Goal: Transaction & Acquisition: Obtain resource

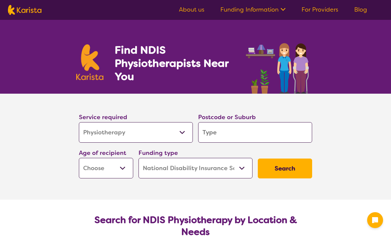
select select "Physiotherapy"
select select "NDIS"
select select "Physiotherapy"
select select "NDIS"
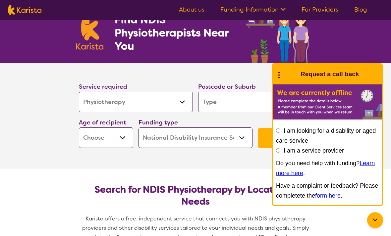
scroll to position [31, 0]
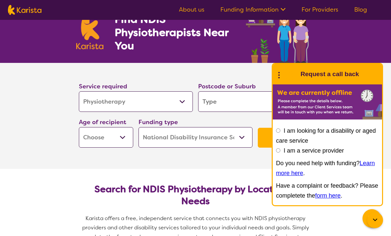
click at [370, 70] on section "Service required Allied Health Assistant Assessment (ADHD or Autism) Behaviour …" at bounding box center [195, 116] width 391 height 106
click at [378, 70] on section "Service required Allied Health Assistant Assessment (ADHD or Autism) Behaviour …" at bounding box center [195, 116] width 391 height 106
click at [380, 228] on div at bounding box center [375, 221] width 16 height 16
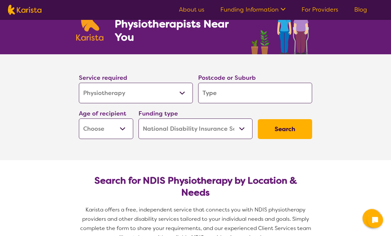
scroll to position [40, 0]
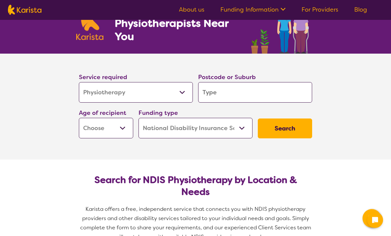
click at [249, 94] on input "search" at bounding box center [255, 93] width 114 height 21
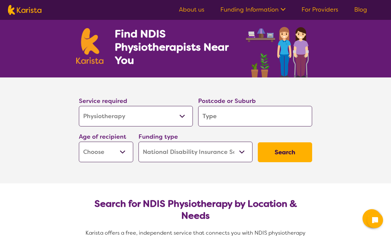
scroll to position [0, 0]
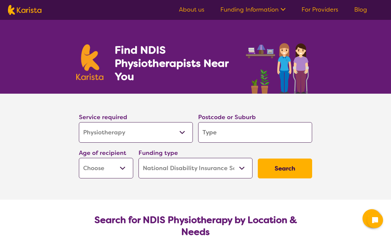
click at [235, 131] on input "search" at bounding box center [255, 132] width 114 height 21
type input "5"
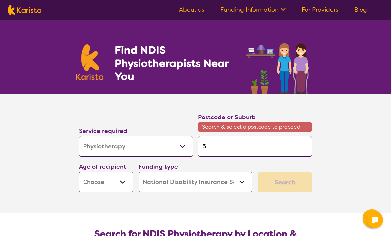
type input "50"
type input "506"
type input "5066"
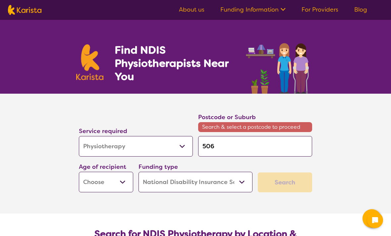
type input "5066"
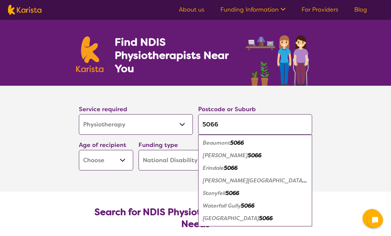
scroll to position [9, 0]
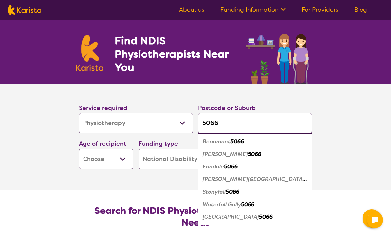
type input "5066"
click at [252, 216] on div "Wattle Park 5066" at bounding box center [255, 217] width 107 height 13
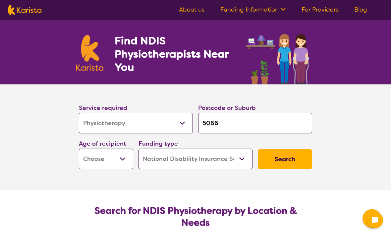
click at [294, 157] on button "Search" at bounding box center [285, 160] width 54 height 20
click at [96, 154] on select "Early Childhood - 0 to 9 Child - 10 to 11 Adolescent - 12 to 17 Adult - 18 to 6…" at bounding box center [106, 159] width 54 height 21
select select "AD"
click at [294, 156] on button "Search" at bounding box center [285, 160] width 54 height 20
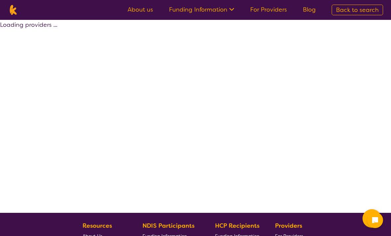
select select "by_score"
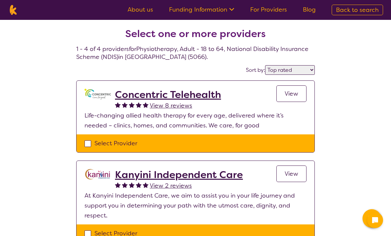
click at [206, 94] on h2 "Concentric Telehealth" at bounding box center [168, 95] width 106 height 12
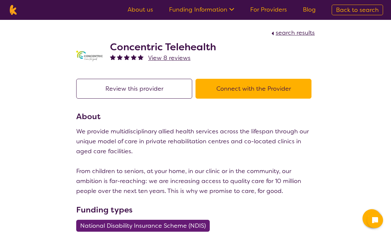
select select "by_score"
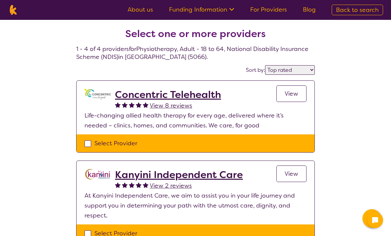
click at [87, 143] on div "Select Provider" at bounding box center [196, 144] width 222 height 10
checkbox input "true"
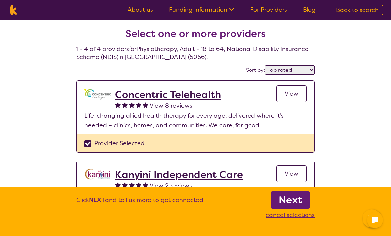
click at [300, 199] on b "Next" at bounding box center [291, 200] width 24 height 13
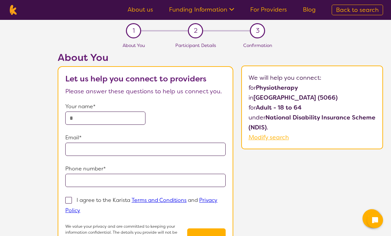
click at [143, 11] on link "About us" at bounding box center [141, 10] width 26 height 8
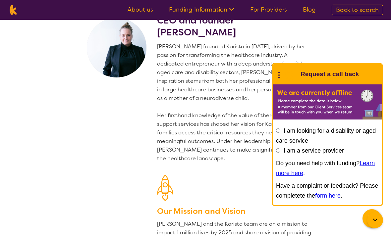
scroll to position [22, 0]
click at [375, 224] on icon at bounding box center [375, 220] width 8 height 8
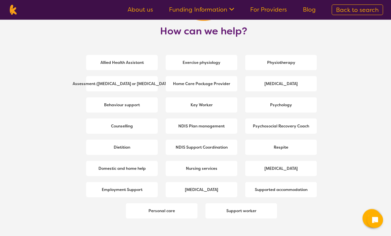
scroll to position [888, 0]
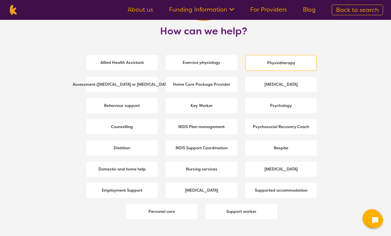
click at [301, 64] on div "Physiotherapy" at bounding box center [281, 63] width 72 height 16
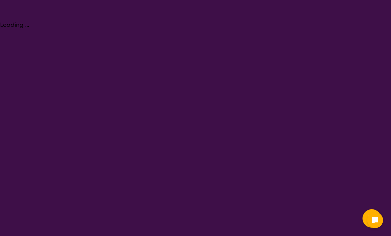
select select "Physiotherapy"
select select "AD"
select select "NDIS"
select select "Physiotherapy"
select select "AD"
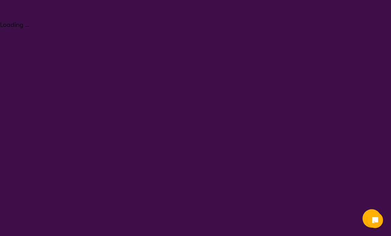
select select "NDIS"
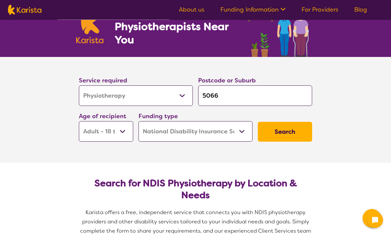
scroll to position [37, 0]
click at [288, 132] on button "Search" at bounding box center [285, 132] width 54 height 20
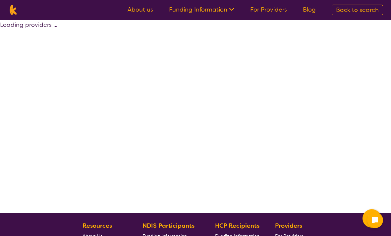
select select "by_score"
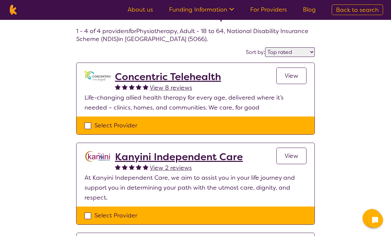
scroll to position [18, 0]
click at [128, 159] on h2 "Kanyini Independent Care" at bounding box center [179, 157] width 128 height 12
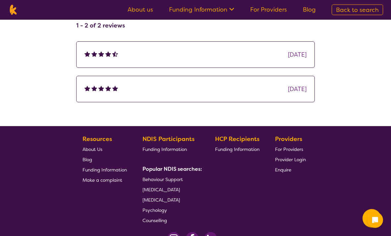
scroll to position [754, 0]
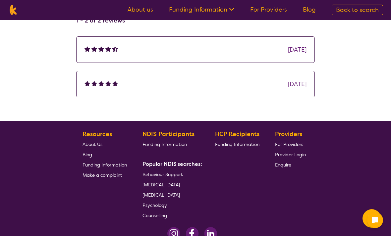
click at [170, 146] on span "Funding Information" at bounding box center [165, 145] width 44 height 6
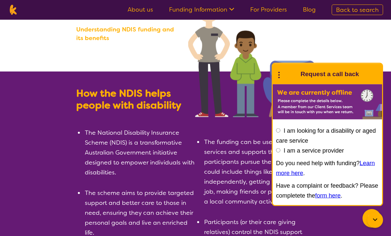
scroll to position [49, 0]
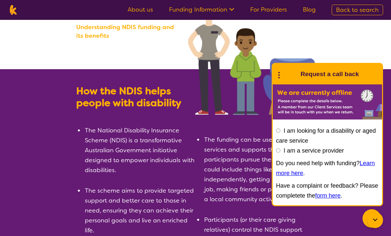
click at [375, 224] on icon at bounding box center [375, 220] width 8 height 8
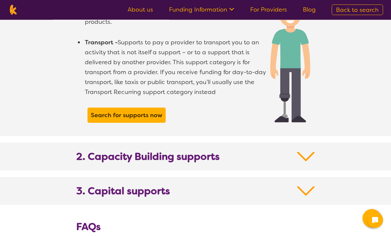
scroll to position [617, 0]
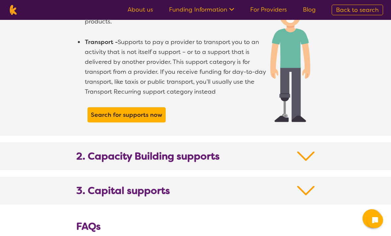
click at [314, 185] on img at bounding box center [306, 191] width 18 height 12
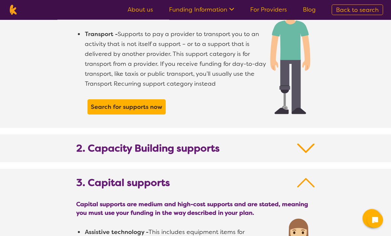
click at [308, 143] on img at bounding box center [306, 149] width 18 height 12
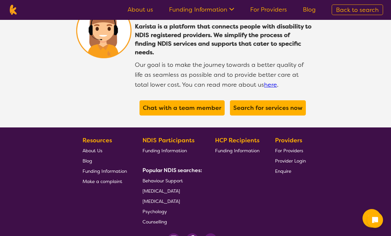
scroll to position [1863, 0]
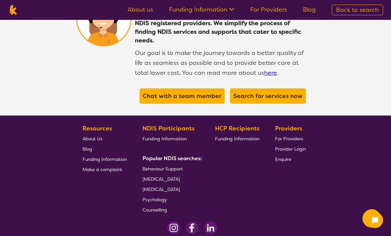
click at [348, 171] on footer "Resources About Us Blog Funding Information Make a complaint NDIS Participants …" at bounding box center [195, 178] width 391 height 125
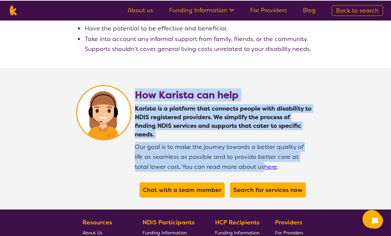
scroll to position [1769, 0]
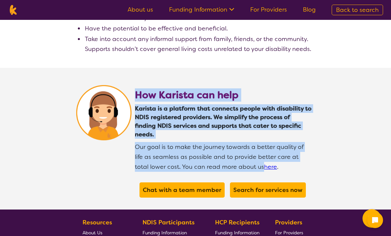
copy div "How Karista can help Karista is a platform that connects people with disability…"
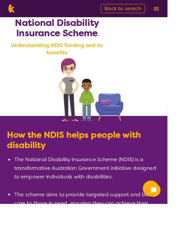
scroll to position [0, 0]
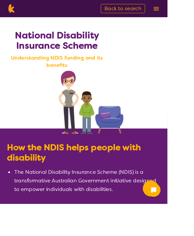
click at [186, 15] on section "About us Funding Information NDIS - National Disability Insurance Scheme HCP - …" at bounding box center [147, 10] width 77 height 10
click at [184, 12] on img at bounding box center [181, 10] width 6 height 4
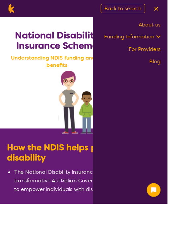
click at [186, 31] on link "About us" at bounding box center [173, 29] width 26 height 8
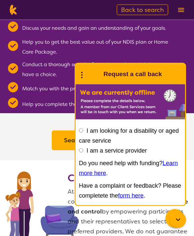
scroll to position [546, 0]
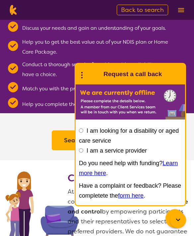
click at [179, 206] on div "I am looking for a disability or aged care service I am a service provider Do y…" at bounding box center [130, 164] width 109 height 83
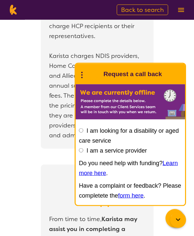
scroll to position [1390, 0]
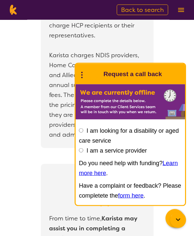
click at [175, 202] on form "I am looking for a disability or aged care service I am a service provider Do y…" at bounding box center [130, 164] width 103 height 76
click at [178, 206] on div "I am looking for a disability or aged care service I am a service provider Do y…" at bounding box center [130, 164] width 109 height 83
click at [170, 225] on icon "Channel Menu" at bounding box center [174, 218] width 13 height 13
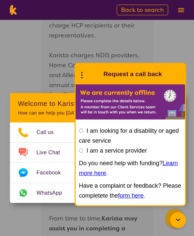
click at [175, 221] on icon "Channel Menu" at bounding box center [174, 218] width 7 height 7
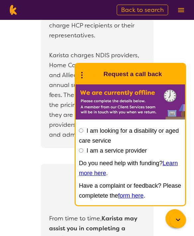
click at [176, 224] on icon at bounding box center [178, 220] width 8 height 8
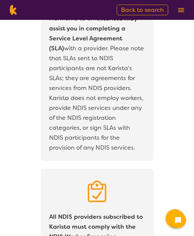
scroll to position [1590, 0]
